Goal: Check status: Check status

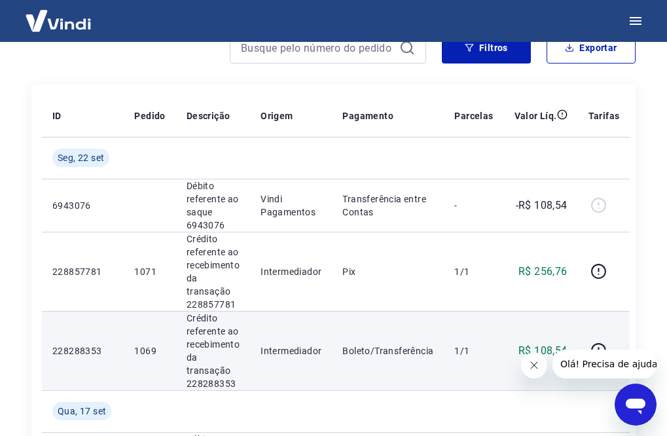
scroll to position [196, 0]
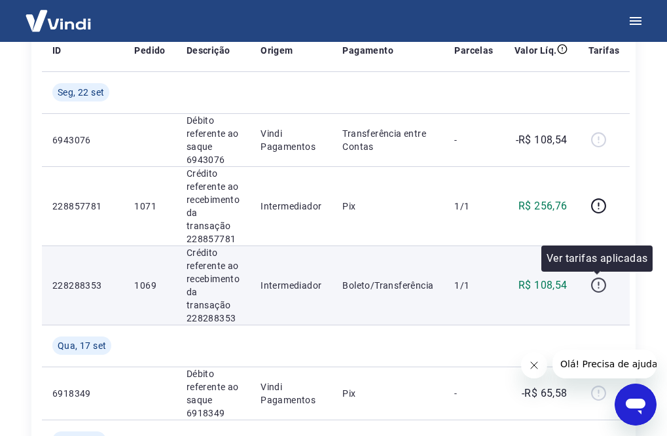
click at [598, 284] on icon "button" at bounding box center [598, 284] width 1 height 4
